Goal: Navigation & Orientation: Find specific page/section

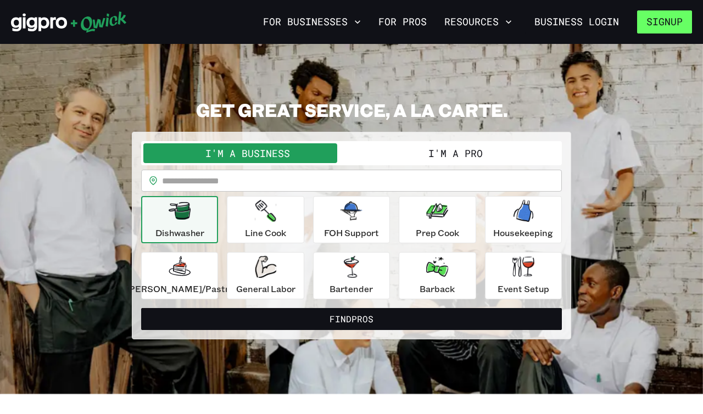
click at [674, 20] on button "Signup" at bounding box center [664, 21] width 55 height 23
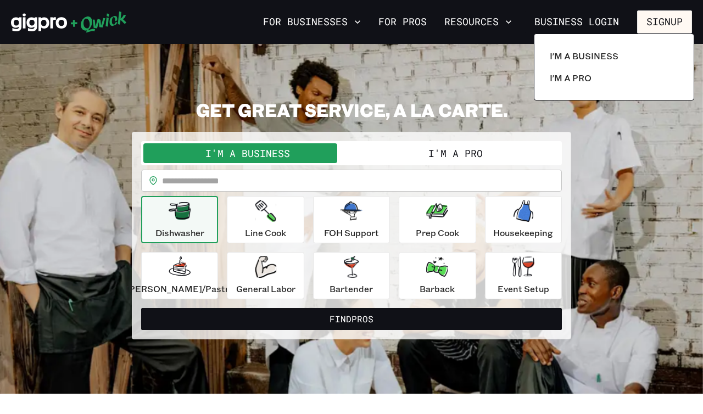
click at [587, 22] on div at bounding box center [351, 207] width 703 height 414
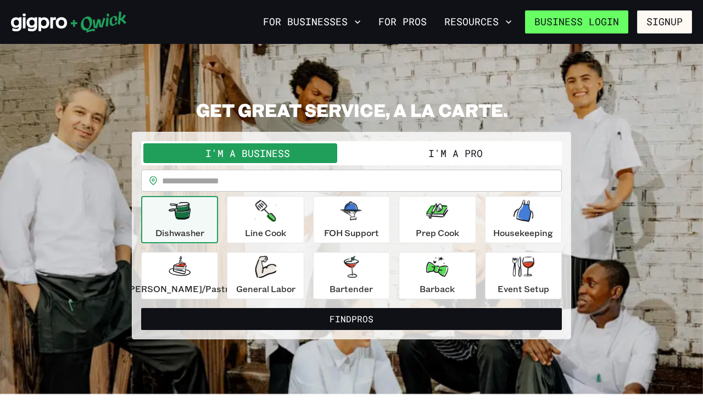
click at [604, 17] on link "Business Login" at bounding box center [576, 21] width 103 height 23
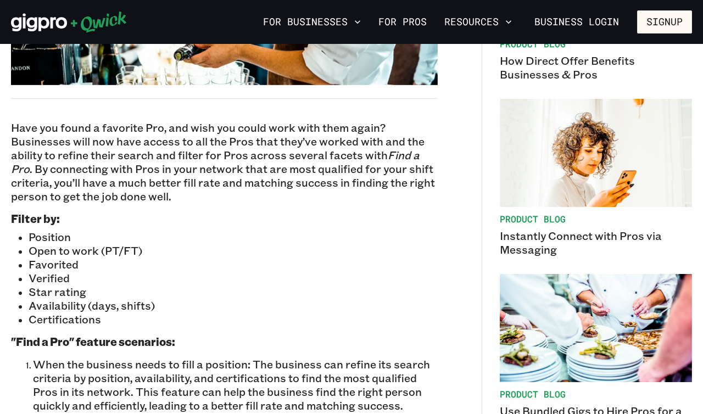
scroll to position [366, 0]
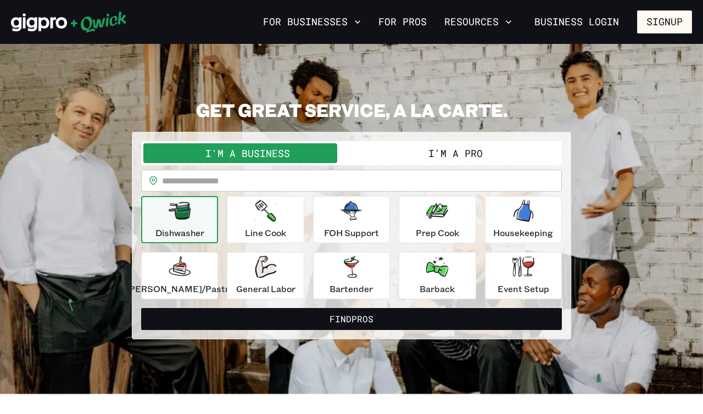
click at [382, 150] on button "I'm a Pro" at bounding box center [456, 153] width 208 height 20
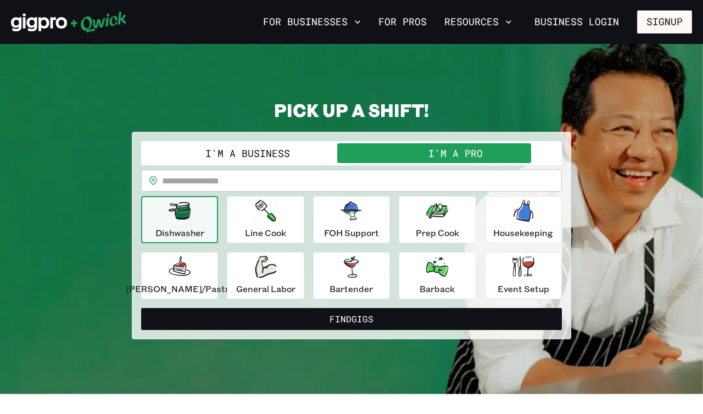
click at [298, 149] on button "I'm a Business" at bounding box center [247, 153] width 208 height 20
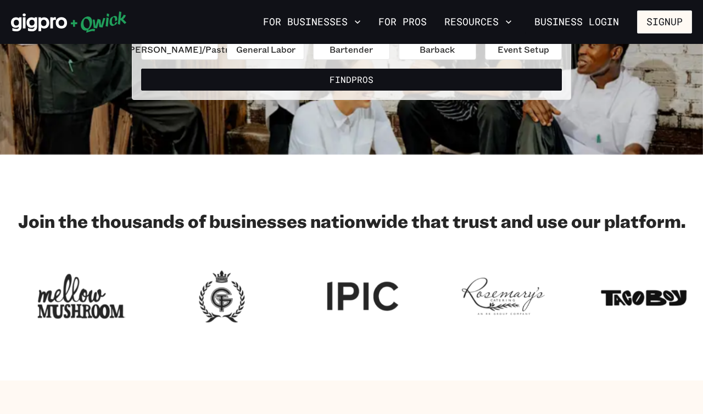
scroll to position [246, 0]
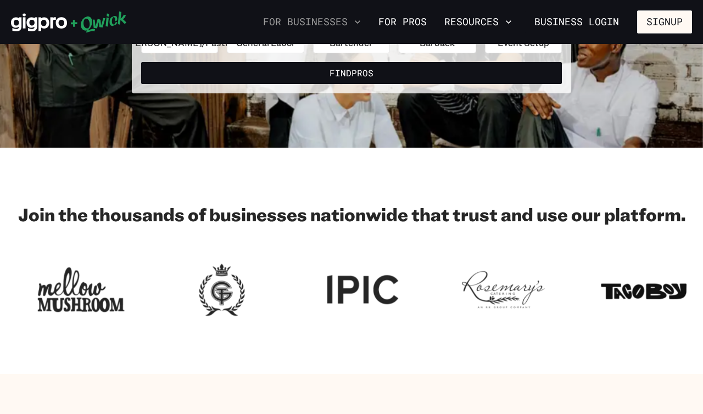
click at [355, 21] on button "For Businesses" at bounding box center [312, 22] width 107 height 19
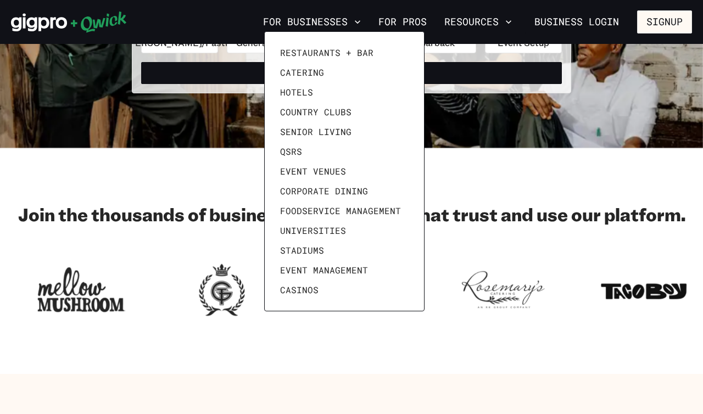
click at [426, 5] on div at bounding box center [351, 207] width 703 height 414
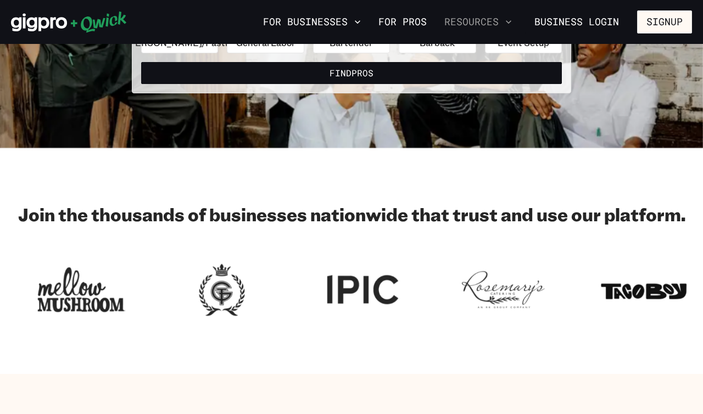
click at [478, 25] on button "Resources" at bounding box center [478, 22] width 76 height 19
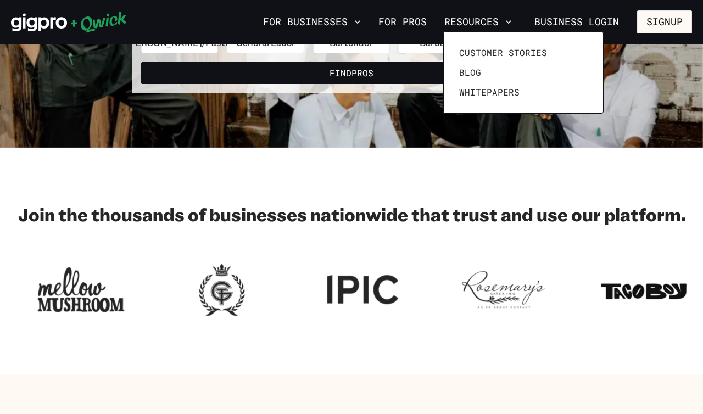
click at [484, 187] on div at bounding box center [351, 207] width 703 height 414
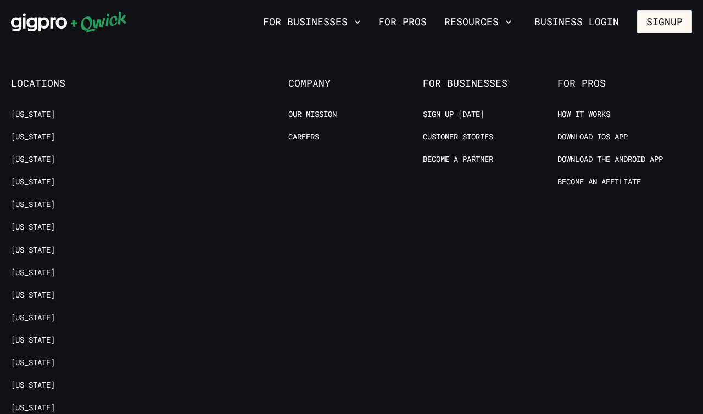
scroll to position [2150, 0]
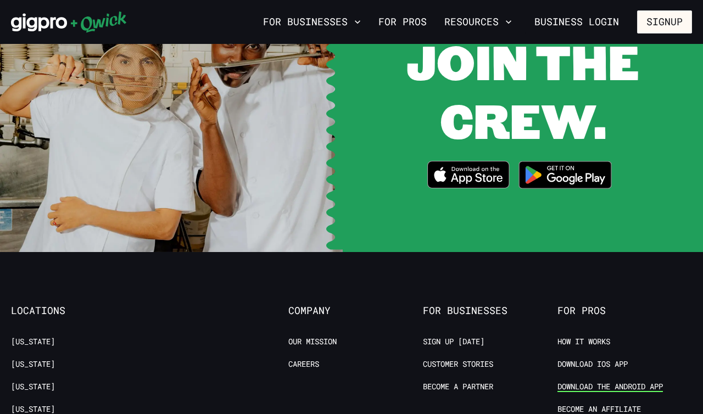
click at [622, 382] on link "Download the Android App" at bounding box center [609, 387] width 105 height 10
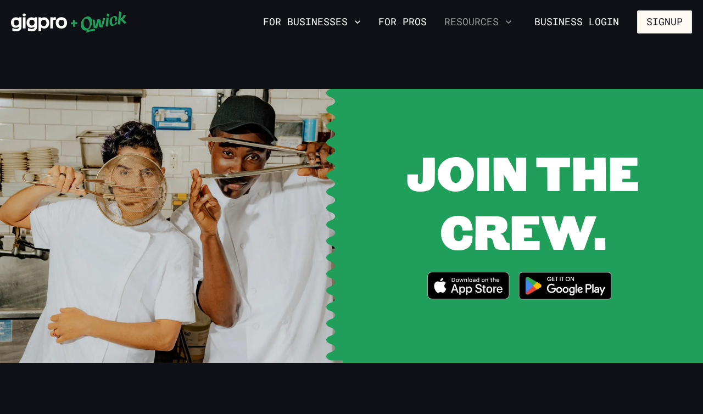
scroll to position [1944, 0]
